Goal: Information Seeking & Learning: Learn about a topic

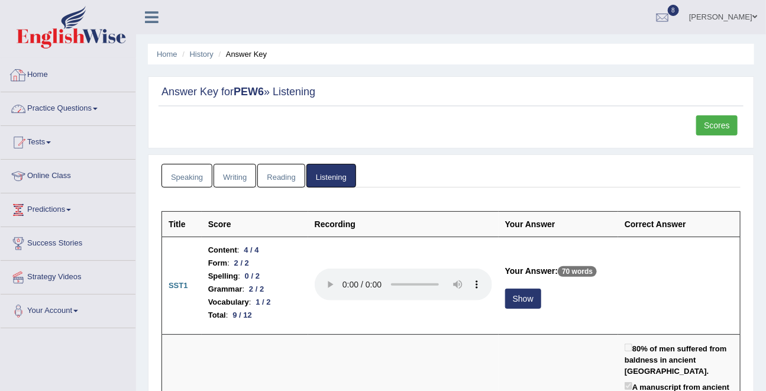
click at [60, 113] on link "Practice Questions" at bounding box center [68, 107] width 135 height 30
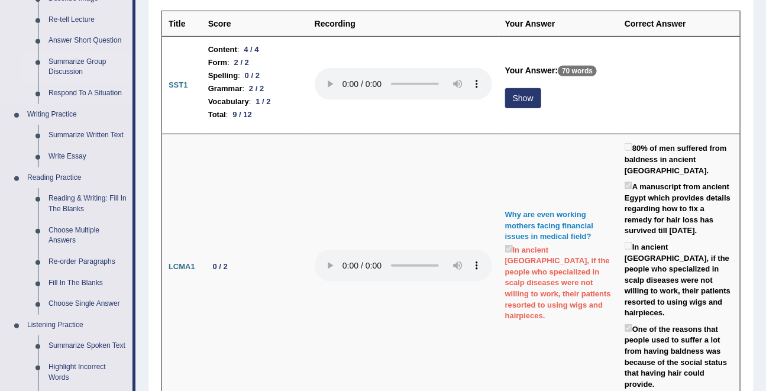
scroll to position [201, 0]
click at [64, 199] on link "Reading & Writing: Fill In The Blanks" at bounding box center [87, 203] width 89 height 31
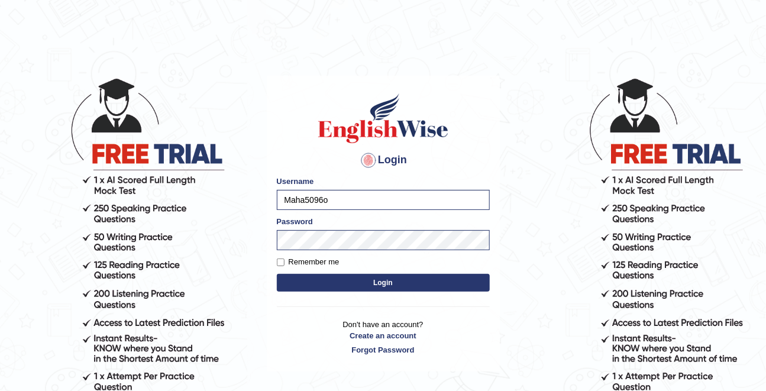
type input "Maha5096"
click at [280, 270] on form "Please fix the following errors: Username Maha5096 Password Remember me Login" at bounding box center [383, 235] width 213 height 119
click at [280, 263] on input "Remember me" at bounding box center [281, 263] width 8 height 8
checkbox input "true"
click at [354, 280] on button "Login" at bounding box center [383, 283] width 213 height 18
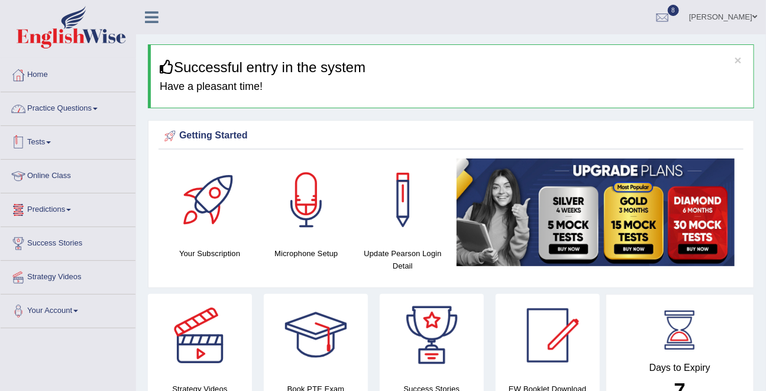
click at [62, 105] on link "Practice Questions" at bounding box center [68, 107] width 135 height 30
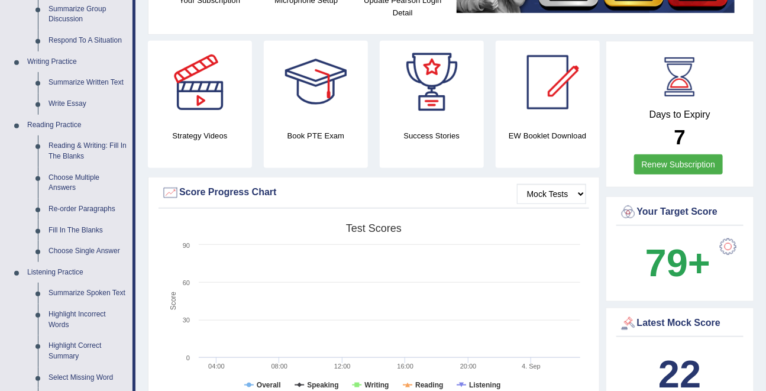
scroll to position [252, 0]
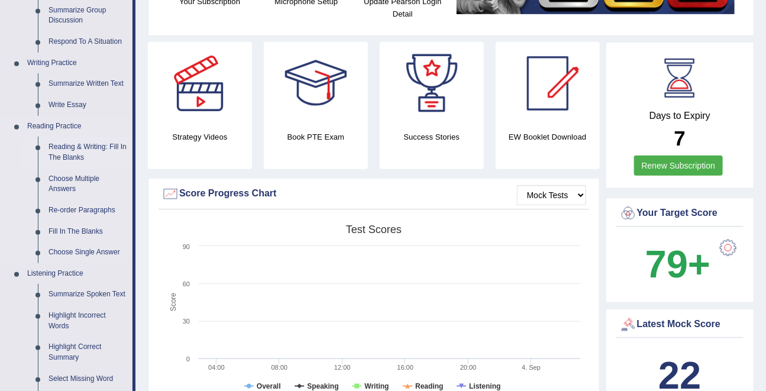
click at [76, 150] on link "Reading & Writing: Fill In The Blanks" at bounding box center [87, 152] width 89 height 31
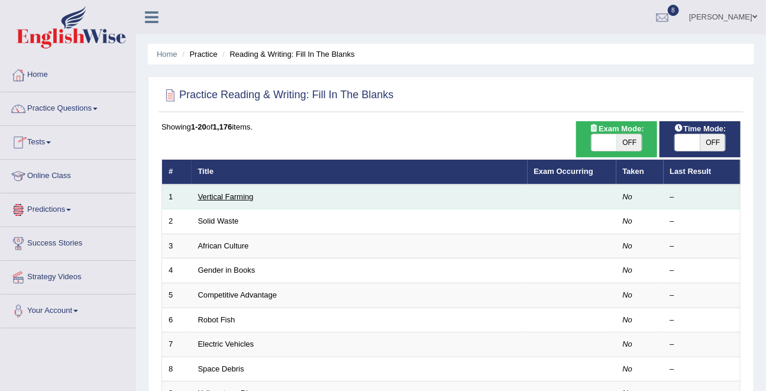
click at [207, 198] on link "Vertical Farming" at bounding box center [226, 196] width 56 height 9
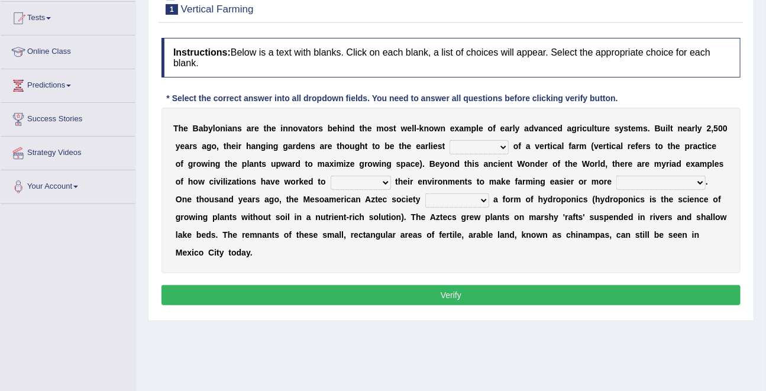
scroll to position [125, 0]
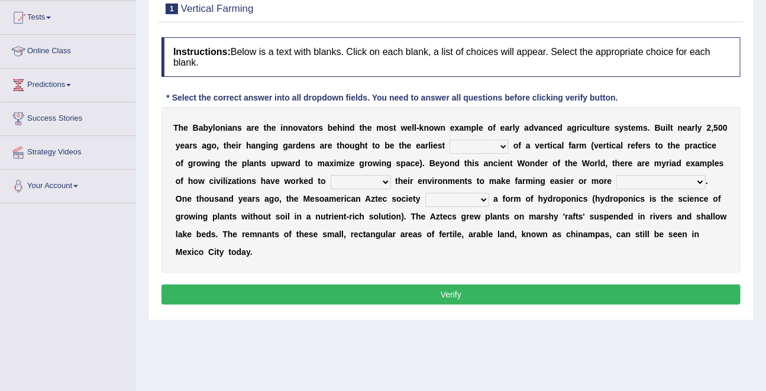
click at [474, 143] on select "prototype failure discredit protocol" at bounding box center [479, 147] width 59 height 14
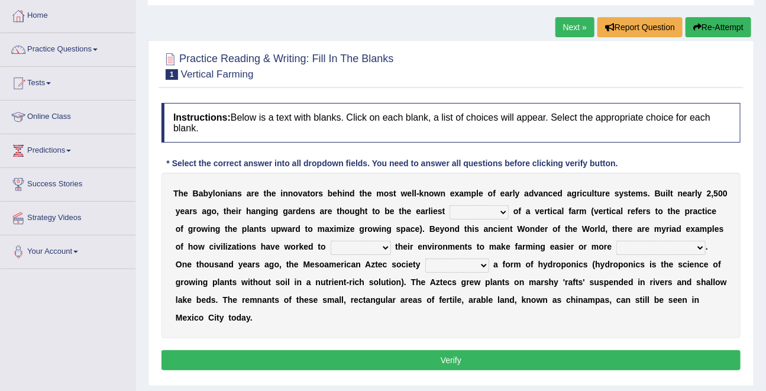
scroll to position [53, 0]
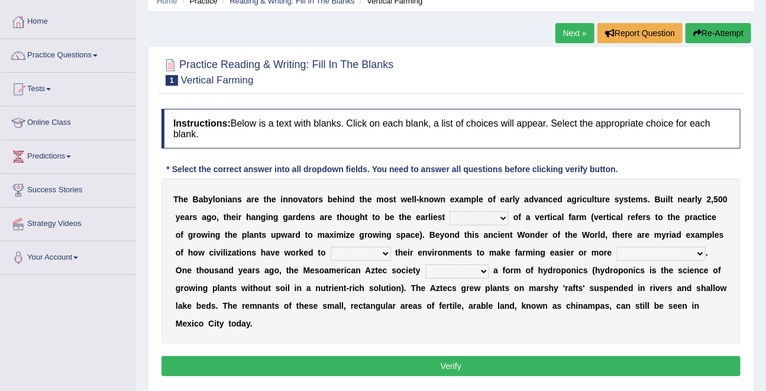
click at [578, 34] on link "Next »" at bounding box center [575, 33] width 39 height 20
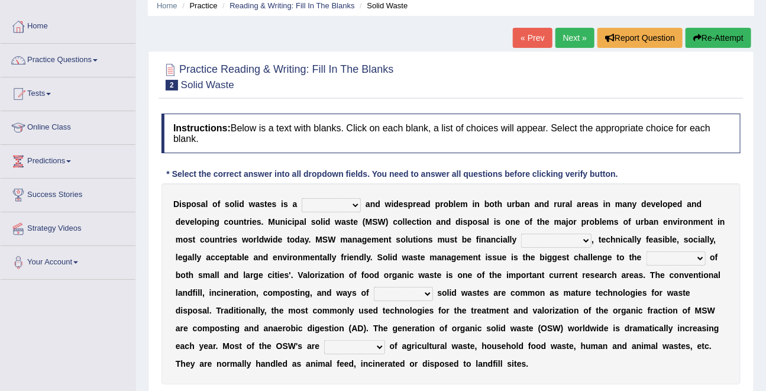
scroll to position [33, 0]
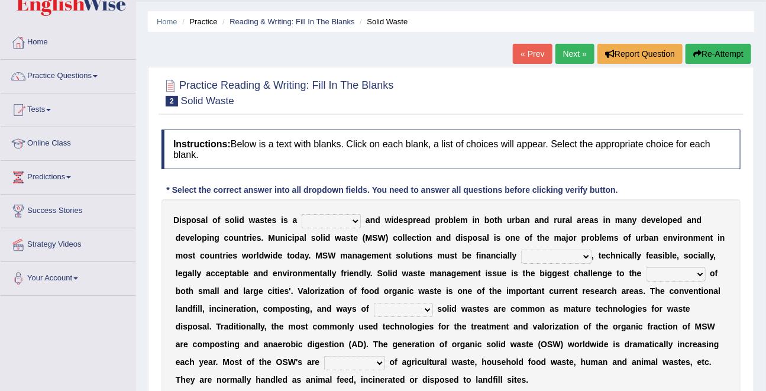
click at [575, 51] on link "Next »" at bounding box center [575, 54] width 39 height 20
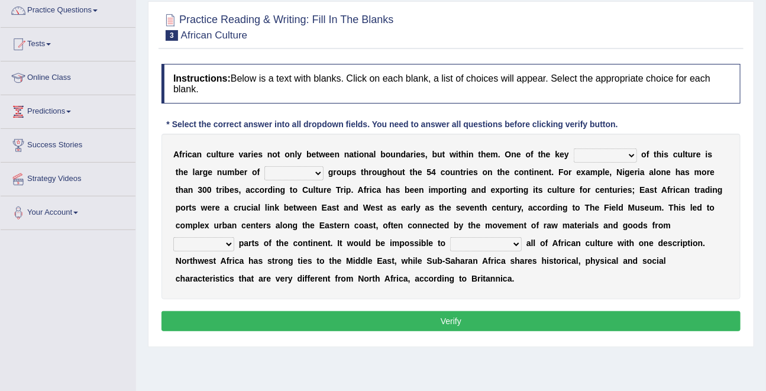
scroll to position [105, 0]
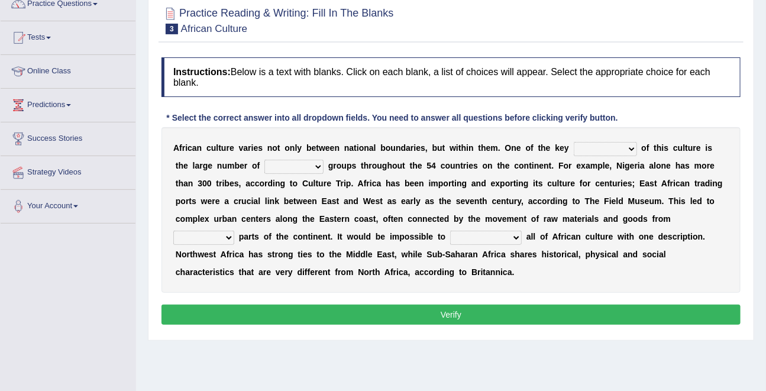
click at [593, 152] on select "conjectures features issues doubts" at bounding box center [605, 149] width 63 height 14
click at [601, 149] on select "conjectures features issues doubts" at bounding box center [605, 149] width 63 height 14
select select "features"
click at [574, 142] on select "conjectures features issues doubts" at bounding box center [605, 149] width 63 height 14
click at [275, 170] on select "ethic ethnic eugenic epic" at bounding box center [293, 167] width 59 height 14
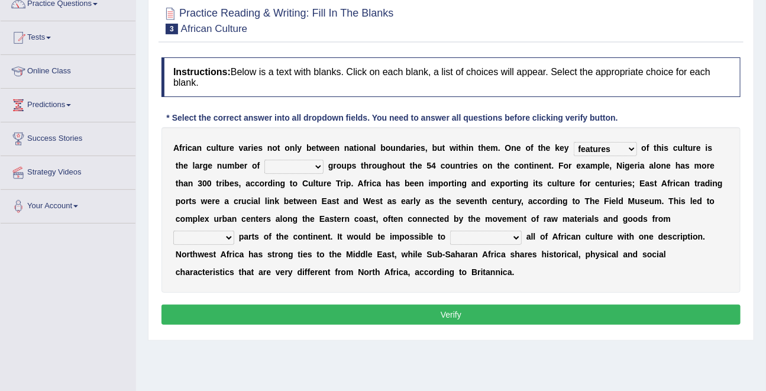
select select "ethic"
click at [264, 160] on select "ethic ethnic eugenic epic" at bounding box center [293, 167] width 59 height 14
click at [234, 231] on select "forelocked interlocked unlocked landlocked" at bounding box center [203, 238] width 61 height 14
select select "unlocked"
click at [234, 231] on select "forelocked interlocked unlocked landlocked" at bounding box center [203, 238] width 61 height 14
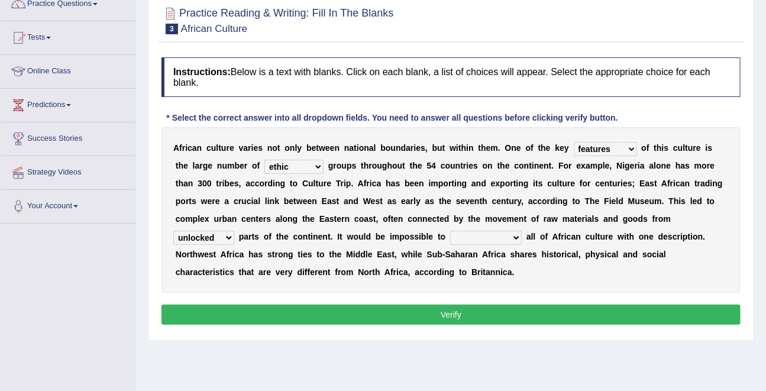
click at [450, 234] on select "characterize conceptualize symbolize synthesize" at bounding box center [486, 238] width 72 height 14
click at [450, 231] on select "characterize conceptualize symbolize synthesize" at bounding box center [486, 238] width 72 height 14
click at [450, 235] on select "characterize conceptualize symbolize synthesize" at bounding box center [486, 238] width 72 height 14
select select "characterize"
click at [450, 231] on select "characterize conceptualize symbolize synthesize" at bounding box center [486, 238] width 72 height 14
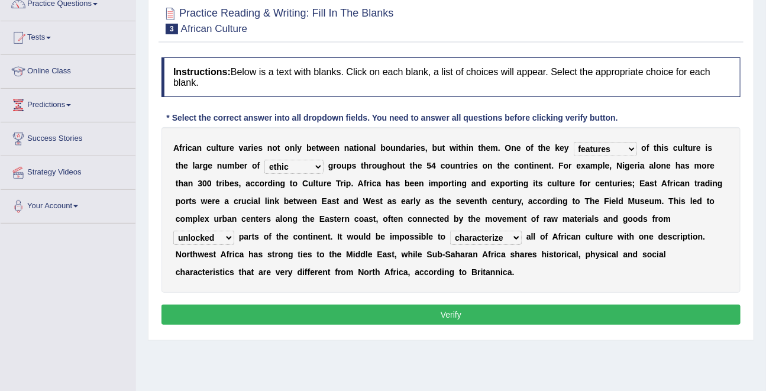
click at [441, 313] on button "Verify" at bounding box center [451, 315] width 579 height 20
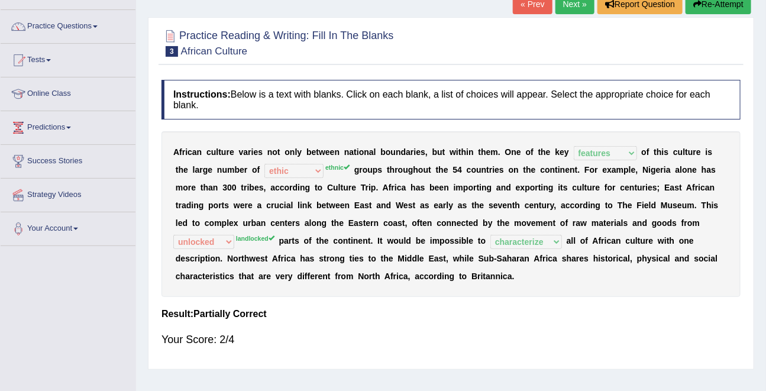
scroll to position [63, 0]
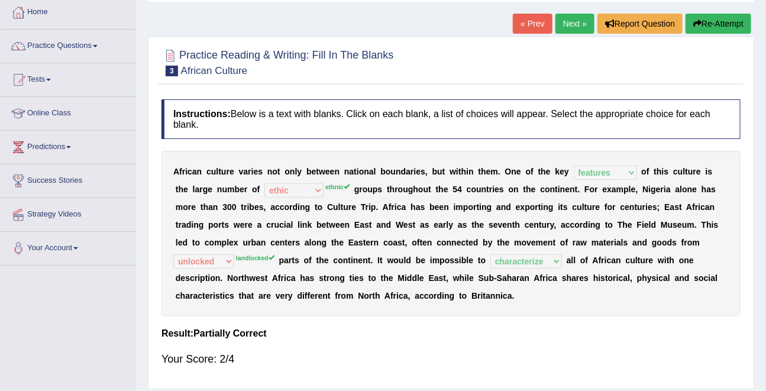
click at [564, 25] on link "Next »" at bounding box center [575, 24] width 39 height 20
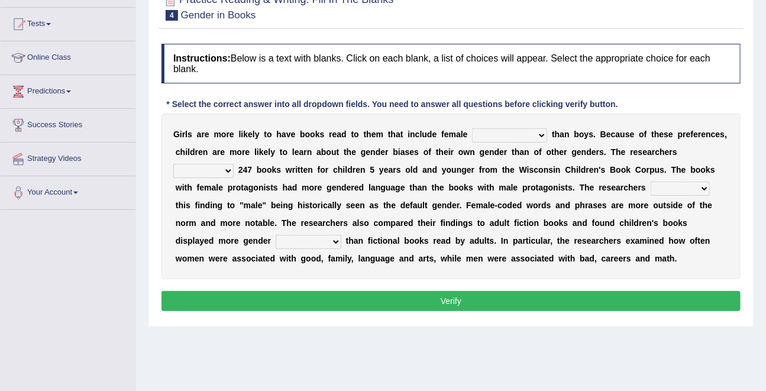
scroll to position [120, 0]
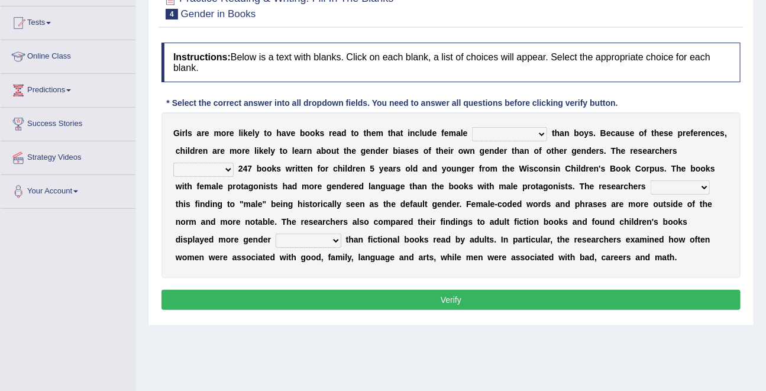
click at [485, 135] on select "protagonists cosmogonists agonists expressionists" at bounding box center [509, 134] width 75 height 14
click at [492, 136] on select "protagonists cosmogonists agonists expressionists" at bounding box center [509, 134] width 75 height 14
select select "cosmogonists"
click at [472, 127] on select "protagonists cosmogonists agonists expressionists" at bounding box center [509, 134] width 75 height 14
click at [208, 167] on select "hydrolyzed paralyzed catalyzed analyzed" at bounding box center [203, 170] width 60 height 14
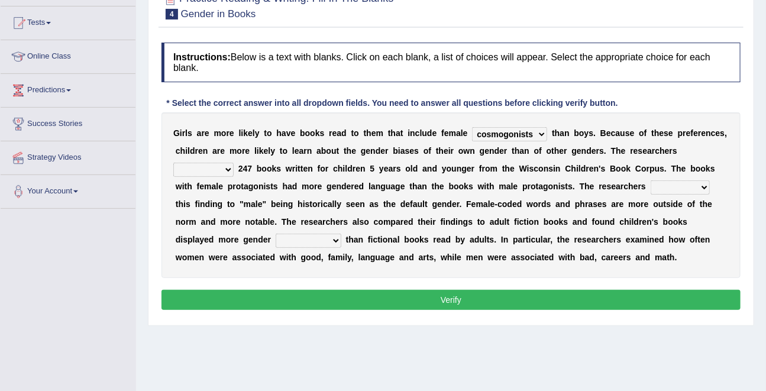
select select "analyzed"
click at [173, 163] on select "hydrolyzed paralyzed catalyzed analyzed" at bounding box center [203, 170] width 60 height 14
click at [206, 167] on select "hydrolyzed paralyzed catalyzed analyzed" at bounding box center [203, 170] width 60 height 14
click at [511, 132] on select "protagonists cosmogonists agonists expressionists" at bounding box center [509, 134] width 75 height 14
select select "protagonists"
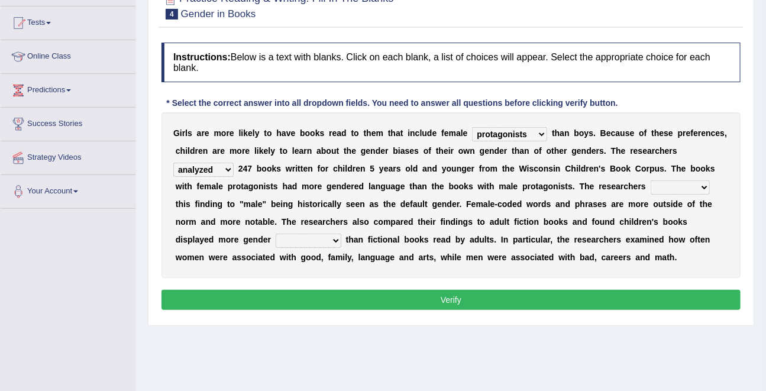
click at [472, 127] on select "protagonists cosmogonists agonists expressionists" at bounding box center [509, 134] width 75 height 14
click at [209, 170] on select "hydrolyzed paralyzed catalyzed analyzed" at bounding box center [203, 170] width 60 height 14
click at [173, 163] on select "hydrolyzed paralyzed catalyzed analyzed" at bounding box center [203, 170] width 60 height 14
click at [693, 189] on select "contribute tribute distribute attribute" at bounding box center [680, 187] width 59 height 14
select select "contribute"
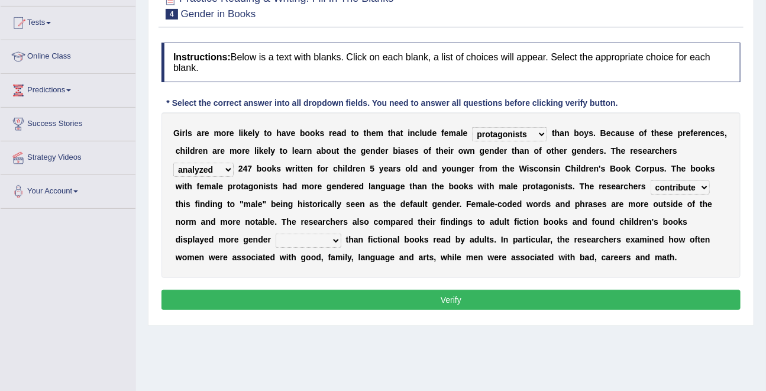
click at [651, 180] on select "contribute tribute distribute attribute" at bounding box center [680, 187] width 59 height 14
click at [276, 243] on select "stereotypes teletypes prototypes electrotypes" at bounding box center [309, 241] width 66 height 14
click at [276, 234] on select "stereotypes teletypes prototypes electrotypes" at bounding box center [309, 241] width 66 height 14
click at [276, 240] on select "stereotypes teletypes prototypes electrotypes" at bounding box center [309, 241] width 66 height 14
select select "prototypes"
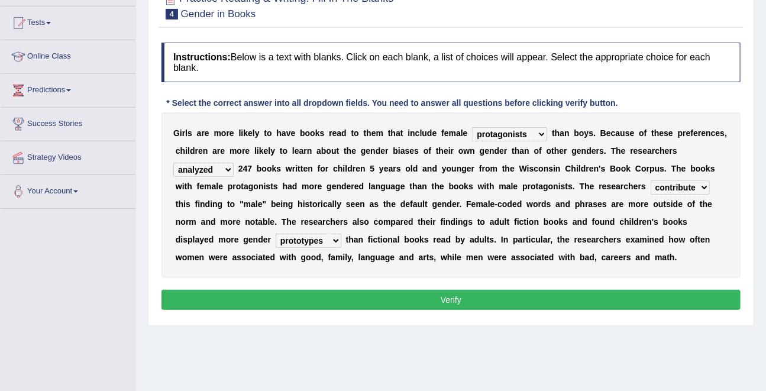
click at [276, 234] on select "stereotypes teletypes prototypes electrotypes" at bounding box center [309, 241] width 66 height 14
click at [370, 295] on button "Verify" at bounding box center [451, 300] width 579 height 20
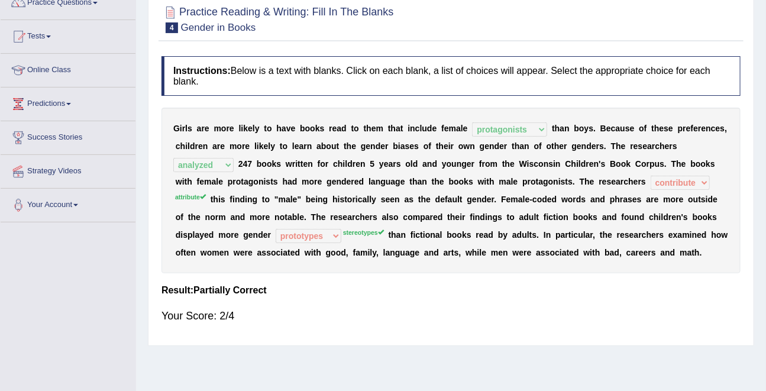
scroll to position [106, 0]
drag, startPoint x: 170, startPoint y: 196, endPoint x: 205, endPoint y: 196, distance: 34.9
click at [204, 195] on div "G i r l s a r e m o r e l i k e l y t o h a v e b o o k s r e a d t o t h e m t…" at bounding box center [451, 190] width 579 height 166
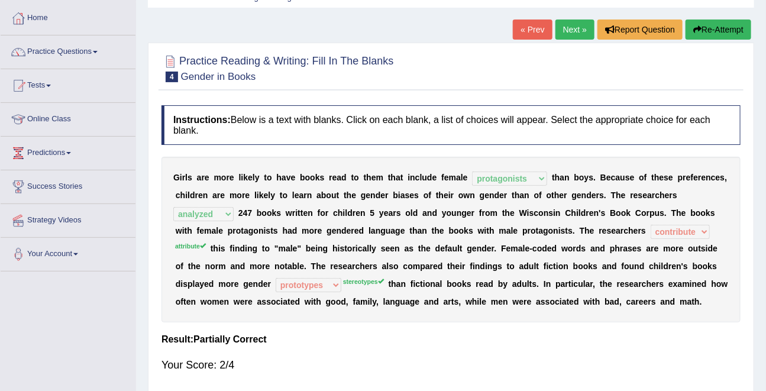
scroll to position [54, 0]
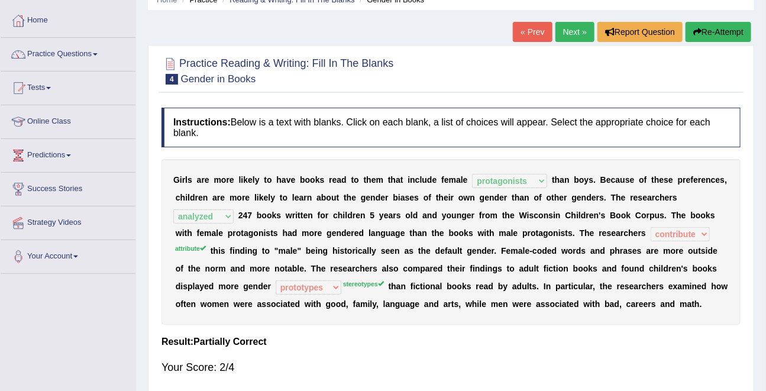
click at [573, 34] on link "Next »" at bounding box center [575, 32] width 39 height 20
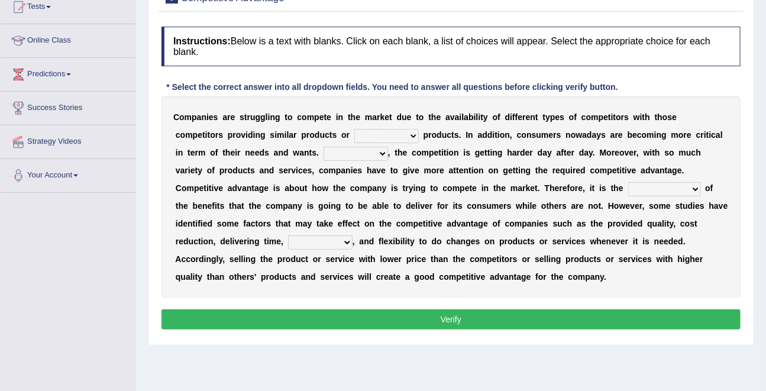
scroll to position [138, 0]
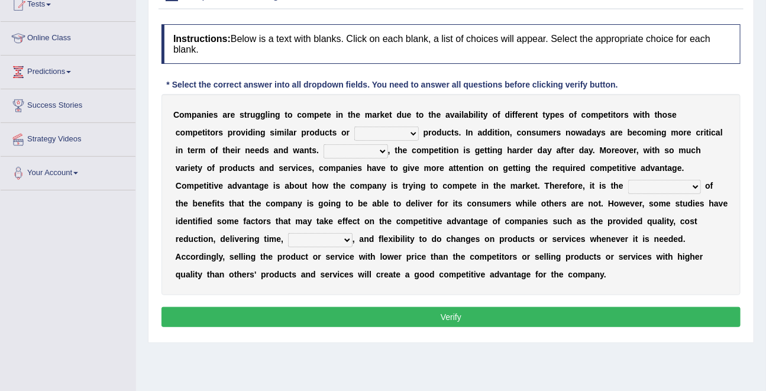
click at [386, 140] on select "constitution restitution substitution institution" at bounding box center [386, 134] width 64 height 14
click at [354, 127] on select "constitution restitution substitution institution" at bounding box center [386, 134] width 64 height 14
click at [378, 135] on select "constitution restitution substitution institution" at bounding box center [386, 134] width 64 height 14
select select "substitution"
click at [354, 127] on select "constitution restitution substitution institution" at bounding box center [386, 134] width 64 height 14
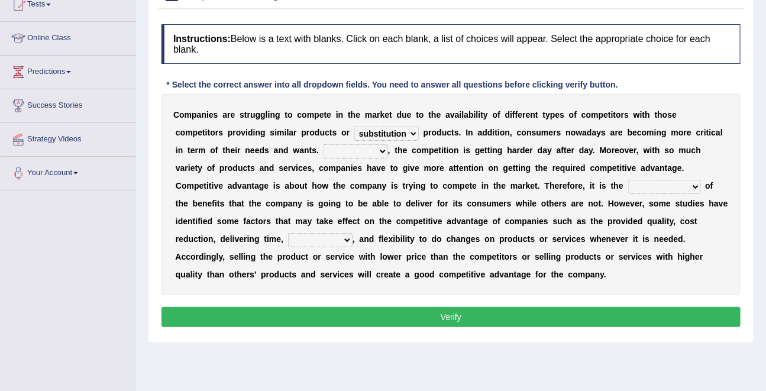
click at [354, 127] on select "constitution restitution substitution institution" at bounding box center [386, 134] width 64 height 14
click at [333, 151] on select "However Instead Additionally Therefore" at bounding box center [356, 151] width 64 height 14
click at [324, 144] on select "However Instead Additionally Therefore" at bounding box center [356, 151] width 64 height 14
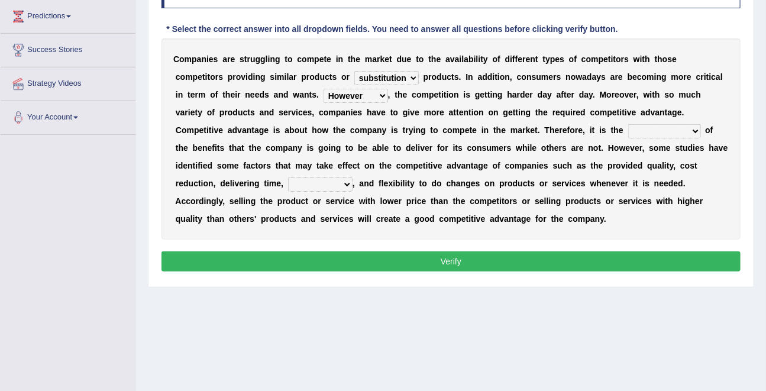
scroll to position [195, 0]
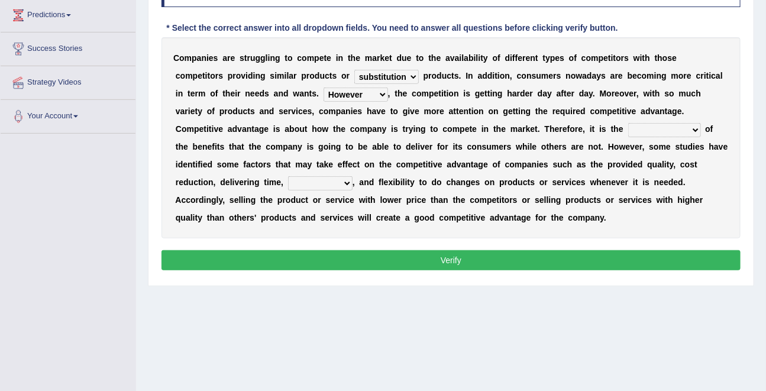
click at [367, 96] on select "However Instead Additionally Therefore" at bounding box center [356, 95] width 64 height 14
click at [324, 88] on select "However Instead Additionally Therefore" at bounding box center [356, 95] width 64 height 14
click at [367, 95] on select "However Instead Additionally Therefore" at bounding box center [356, 95] width 64 height 14
select select "Therefore"
click at [324, 88] on select "However Instead Additionally Therefore" at bounding box center [356, 95] width 64 height 14
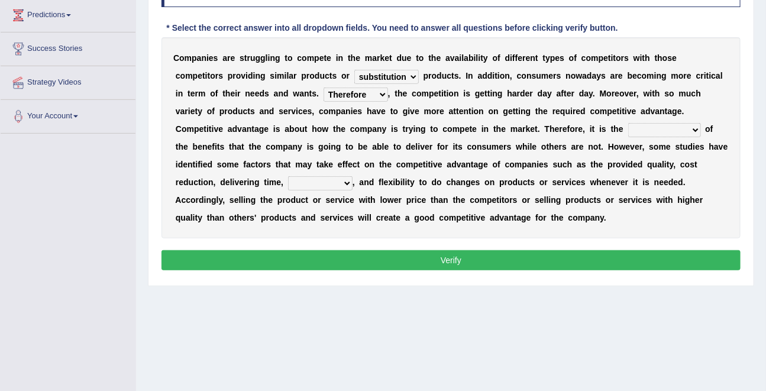
click at [653, 133] on select "dissemination ordination determination incarnation" at bounding box center [664, 130] width 73 height 14
select select "incarnation"
click at [629, 123] on select "dissemination ordination determination incarnation" at bounding box center [664, 130] width 73 height 14
click at [337, 186] on select "captivation aggregation deprivation innovation" at bounding box center [320, 183] width 64 height 14
click at [288, 176] on select "captivation aggregation deprivation innovation" at bounding box center [320, 183] width 64 height 14
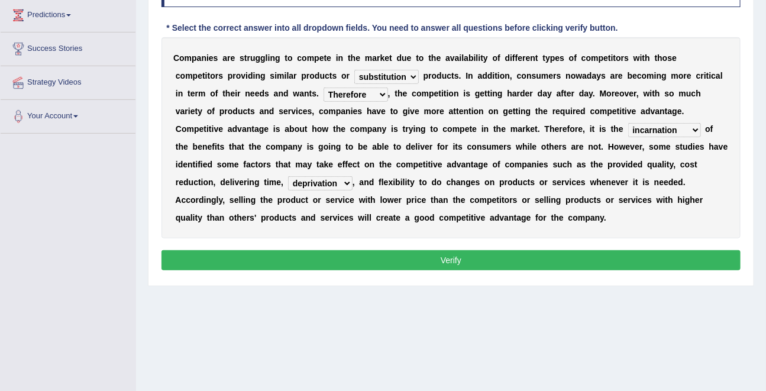
click at [326, 189] on select "captivation aggregation deprivation innovation" at bounding box center [320, 183] width 64 height 14
select select "innovation"
click at [288, 176] on select "captivation aggregation deprivation innovation" at bounding box center [320, 183] width 64 height 14
click at [440, 260] on button "Verify" at bounding box center [451, 260] width 579 height 20
